Goal: Task Accomplishment & Management: Manage account settings

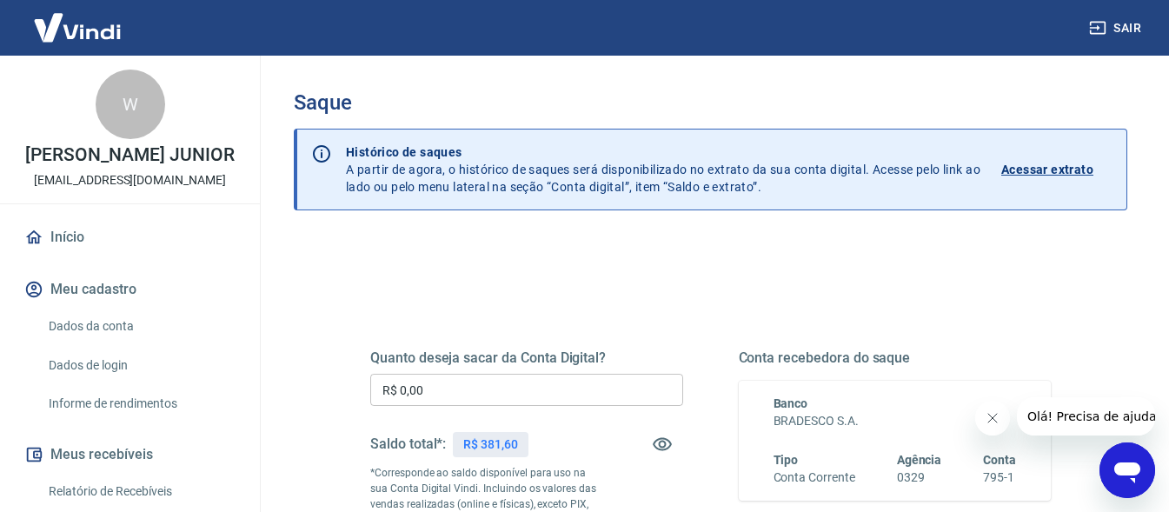
click at [472, 380] on input "R$ 0,00" at bounding box center [526, 390] width 313 height 32
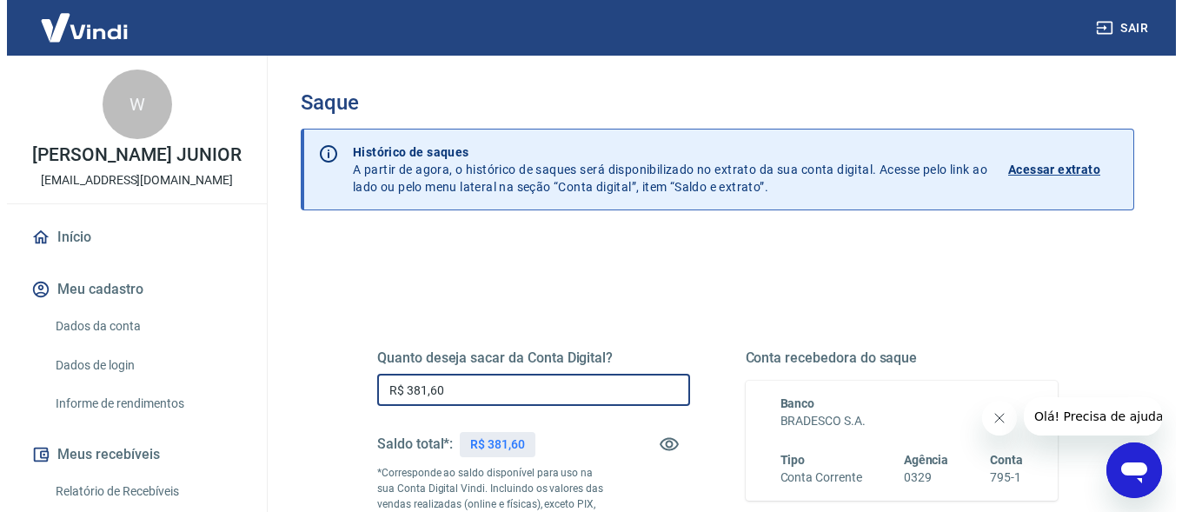
scroll to position [348, 0]
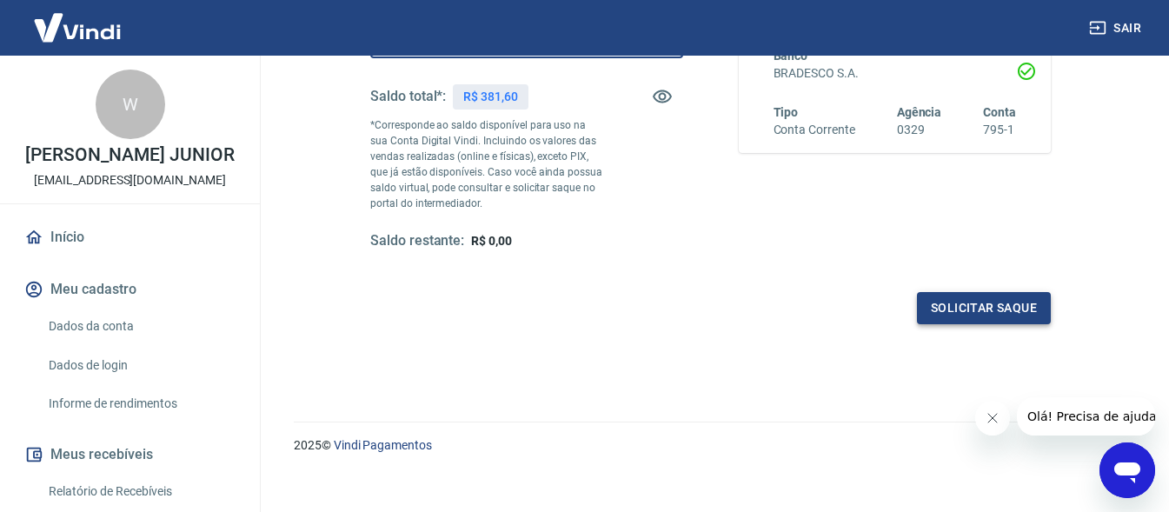
type input "R$ 381,60"
click at [991, 317] on button "Solicitar saque" at bounding box center [984, 308] width 134 height 32
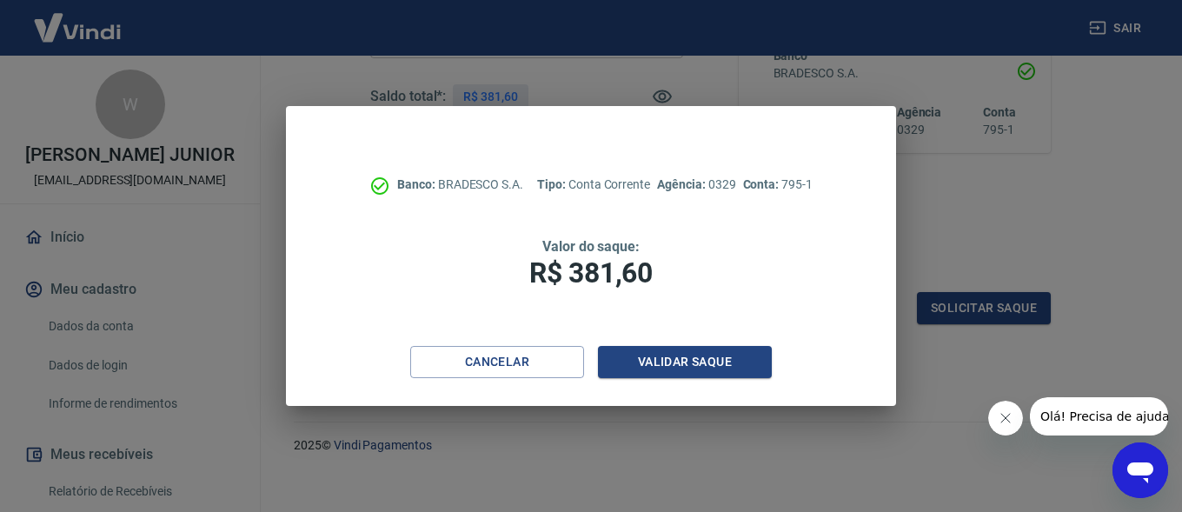
click at [684, 379] on div "Cancelar Validar saque" at bounding box center [591, 376] width 610 height 60
click at [685, 362] on button "Validar saque" at bounding box center [685, 362] width 174 height 32
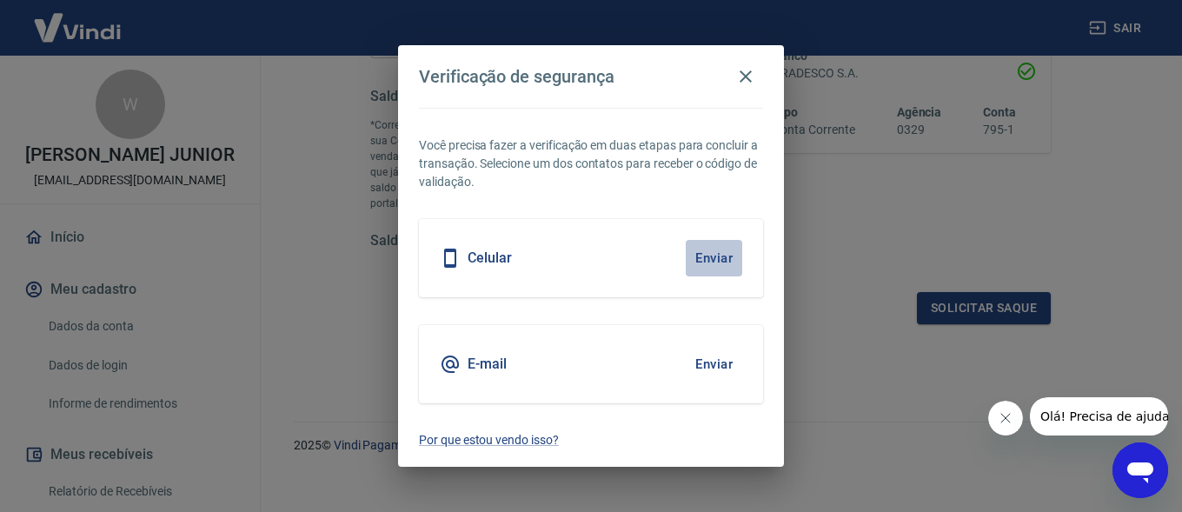
click at [705, 257] on button "Enviar" at bounding box center [714, 258] width 56 height 37
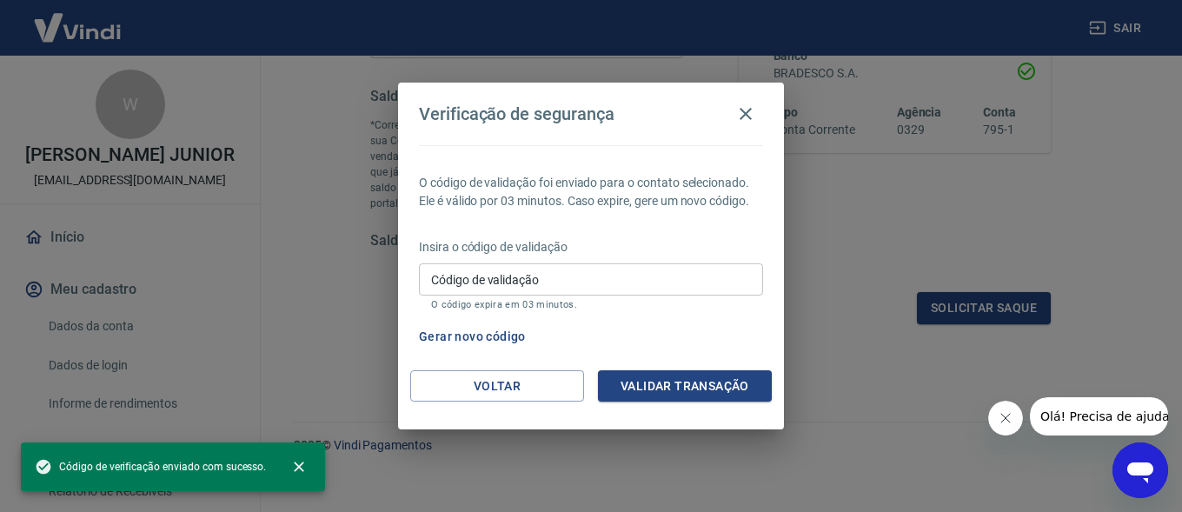
click at [551, 282] on input "Código de validação" at bounding box center [591, 279] width 344 height 32
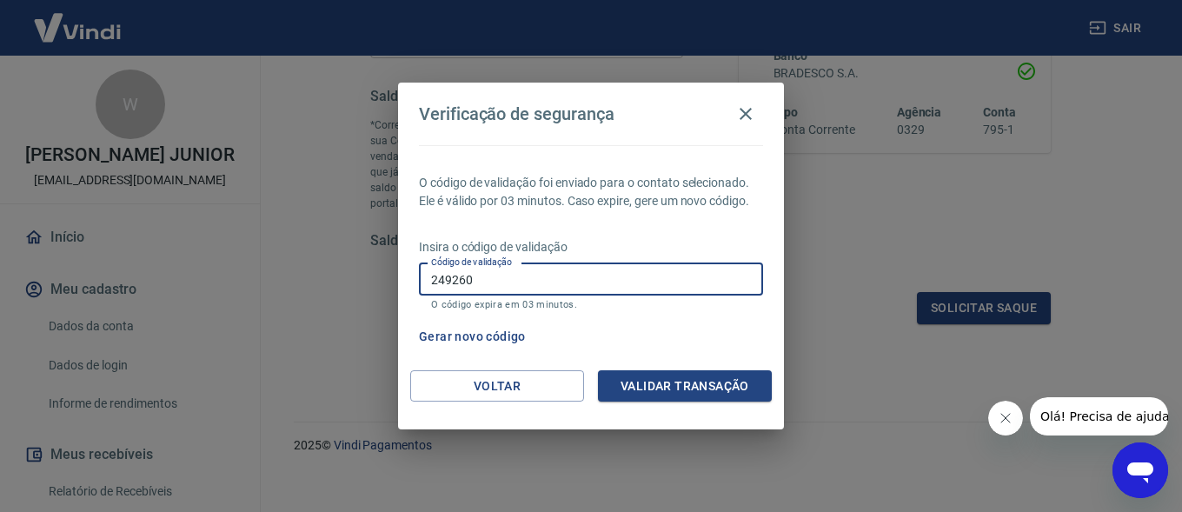
type input "249260"
click at [687, 382] on button "Validar transação" at bounding box center [685, 386] width 174 height 32
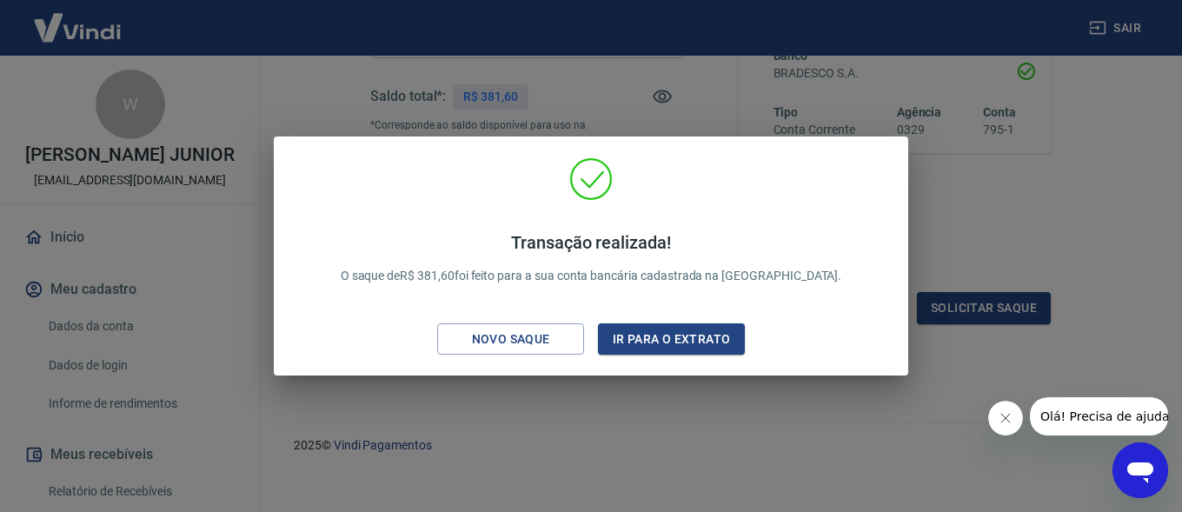
click at [603, 410] on div "Transação realizada! O saque de R$ 381,60 foi feito para a sua conta bancária c…" at bounding box center [591, 256] width 1182 height 512
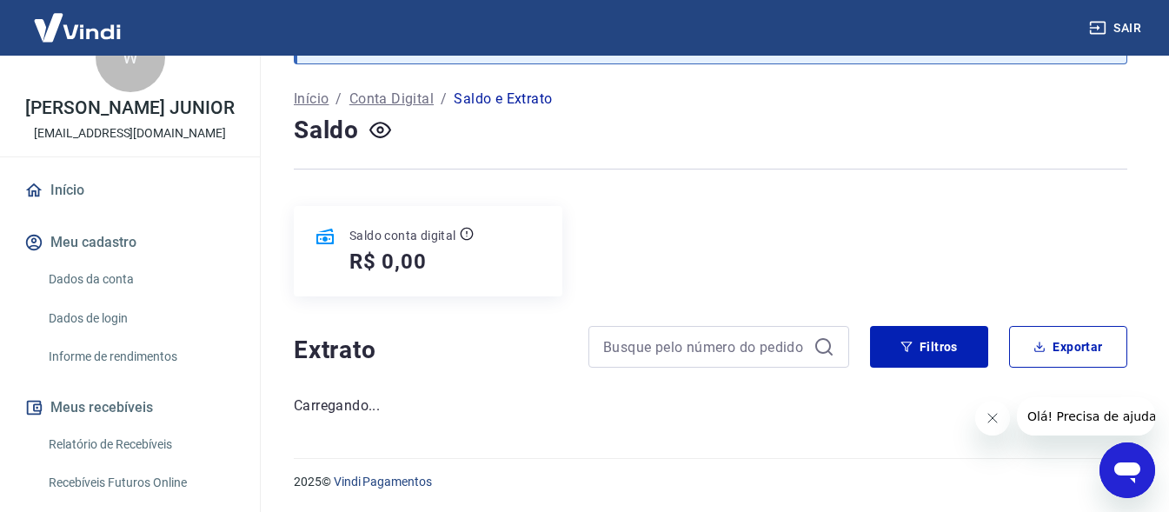
scroll to position [87, 0]
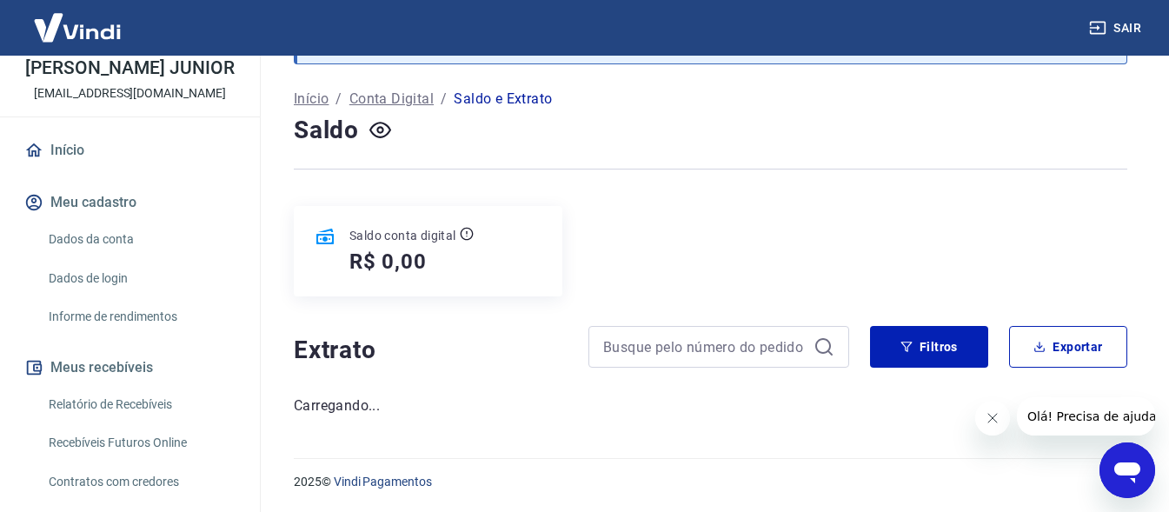
click at [121, 421] on link "Relatório de Recebíveis" at bounding box center [140, 405] width 197 height 36
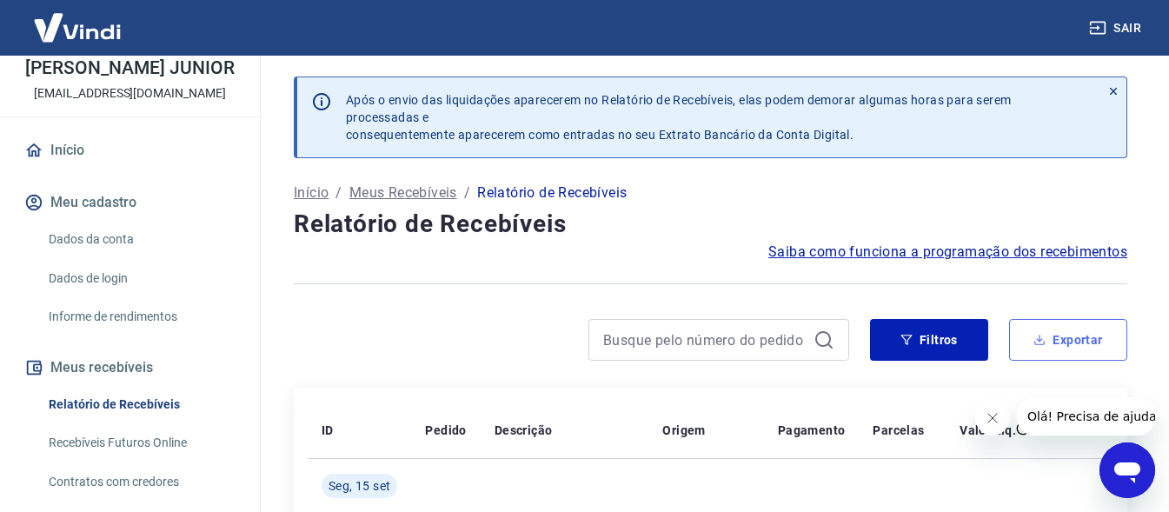
click at [1049, 336] on button "Exportar" at bounding box center [1068, 340] width 118 height 42
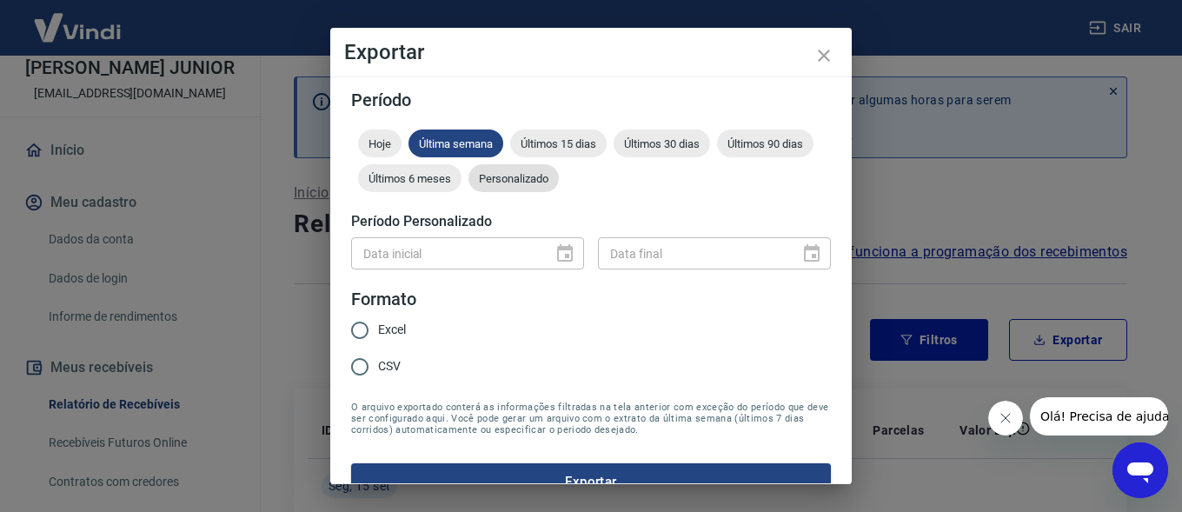
click at [559, 178] on span "Personalizado" at bounding box center [513, 178] width 90 height 13
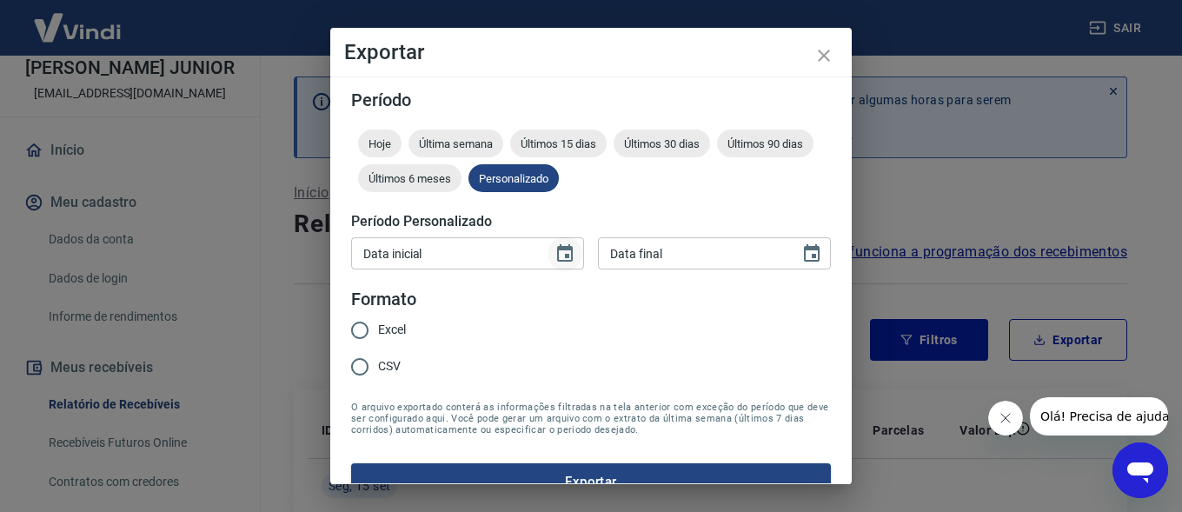
click at [555, 257] on icon "Choose date" at bounding box center [564, 253] width 21 height 21
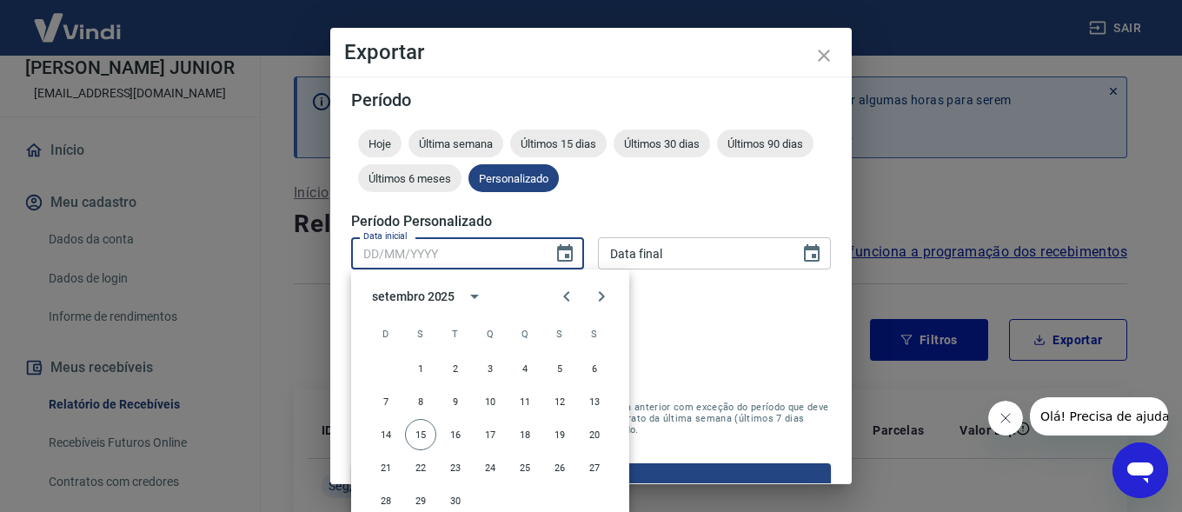
drag, startPoint x: 417, startPoint y: 438, endPoint x: 701, endPoint y: 358, distance: 295.2
click at [417, 437] on button "15" at bounding box center [420, 434] width 31 height 31
type input "15/09/2025"
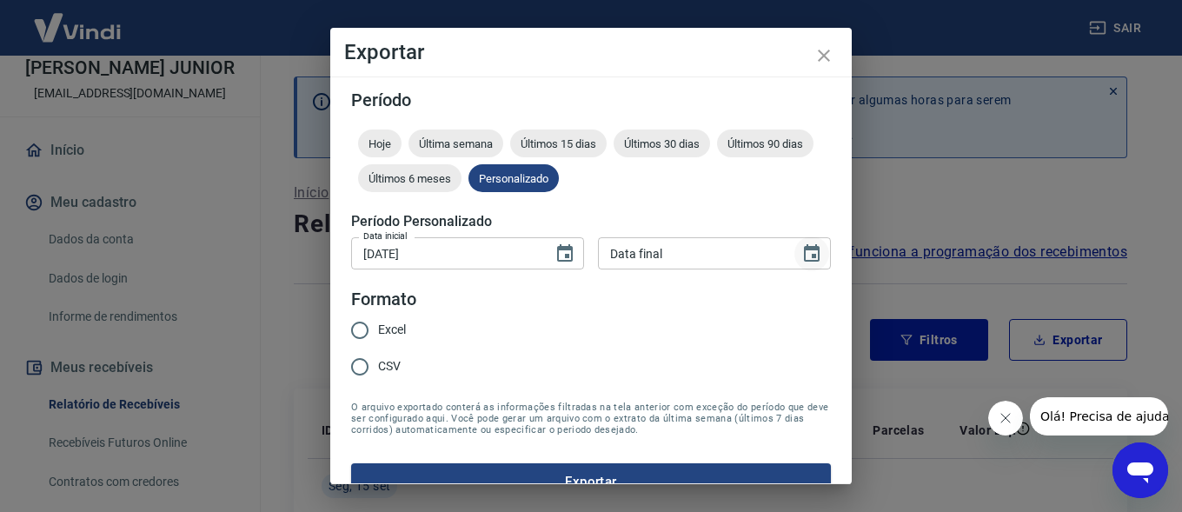
click at [801, 257] on icon "Choose date" at bounding box center [811, 253] width 21 height 21
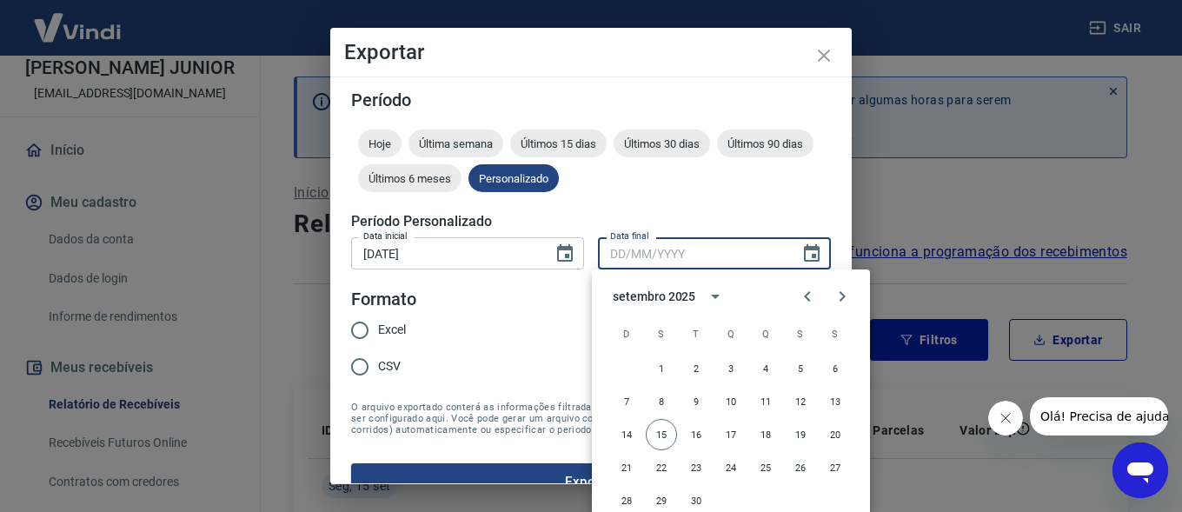
drag, startPoint x: 662, startPoint y: 432, endPoint x: 569, endPoint y: 394, distance: 100.5
click at [661, 432] on button "15" at bounding box center [661, 434] width 31 height 31
type input "15/09/2025"
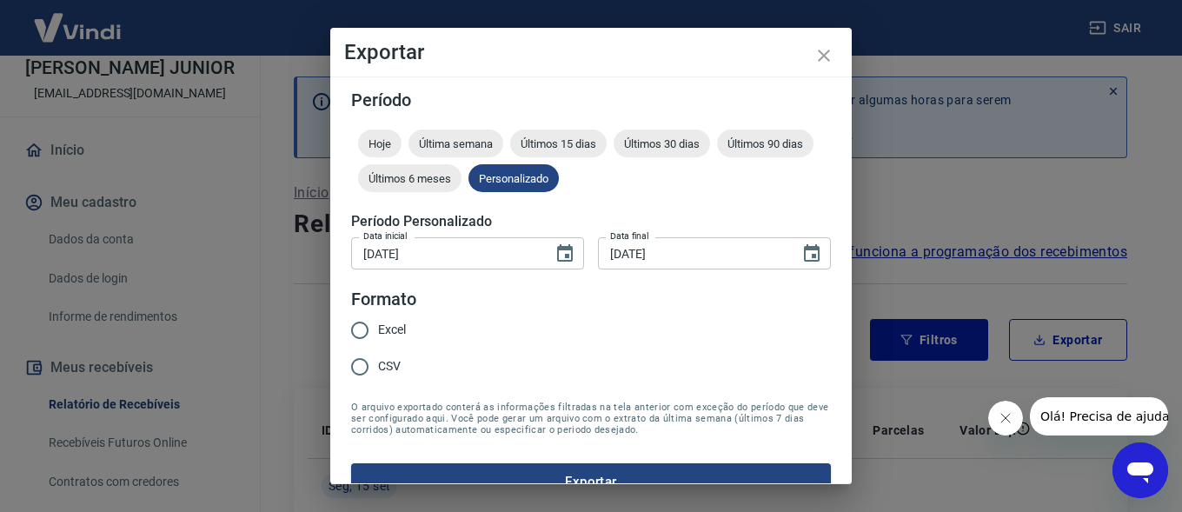
drag, startPoint x: 355, startPoint y: 324, endPoint x: 470, endPoint y: 341, distance: 116.8
click at [357, 324] on input "Excel" at bounding box center [360, 330] width 37 height 37
radio input "true"
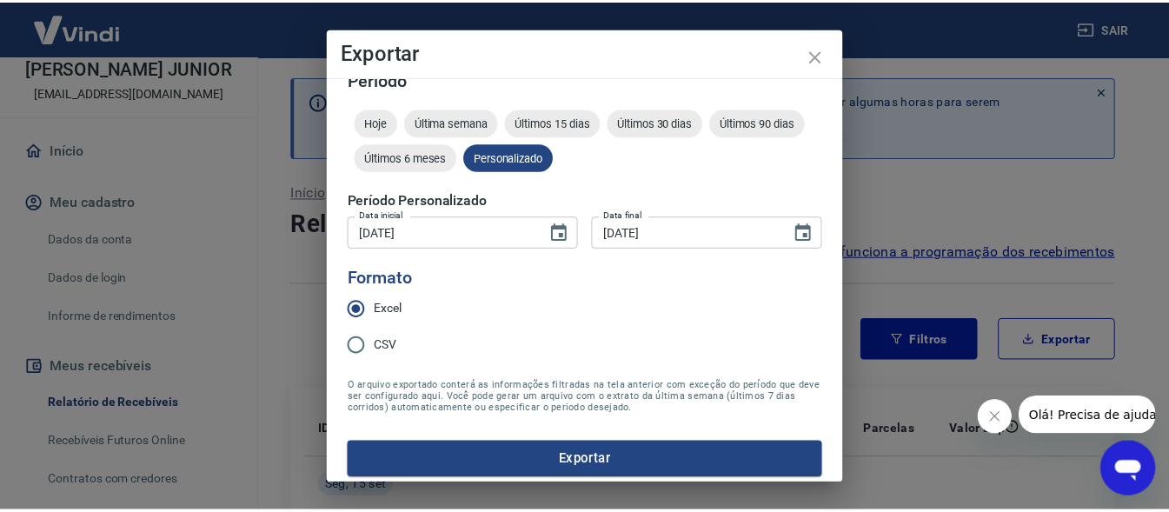
scroll to position [30, 0]
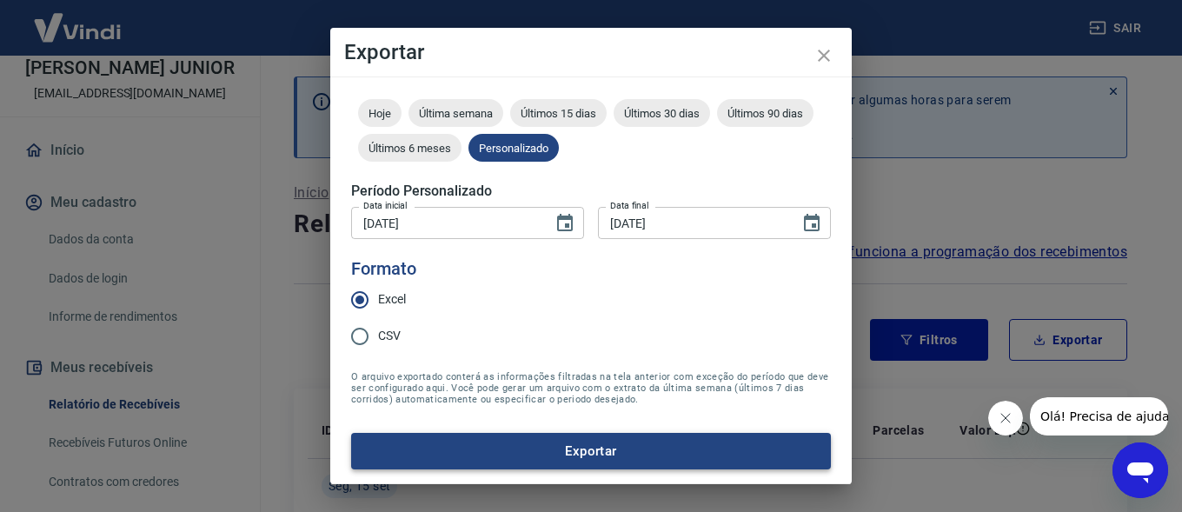
click at [632, 448] on button "Exportar" at bounding box center [591, 451] width 480 height 37
